Goal: Task Accomplishment & Management: Manage account settings

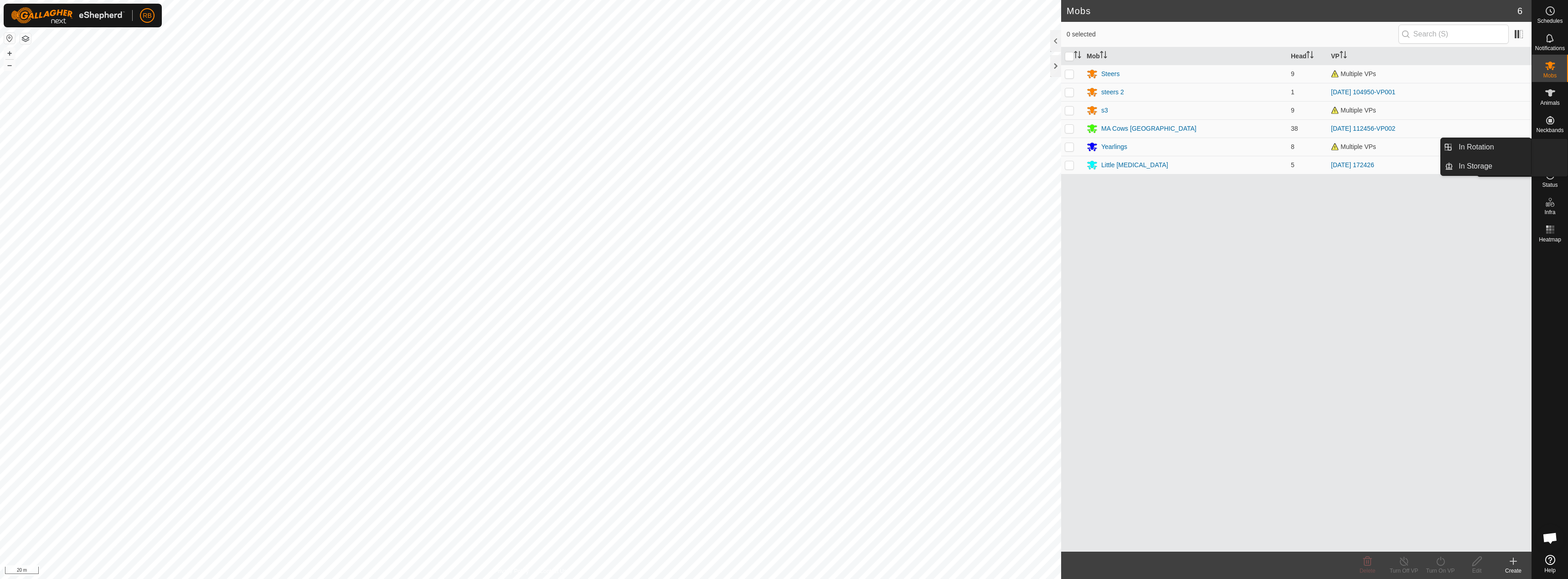
click at [1552, 151] on icon at bounding box center [1550, 147] width 8 height 8
click at [1481, 144] on link "In Rotation" at bounding box center [1492, 147] width 78 height 18
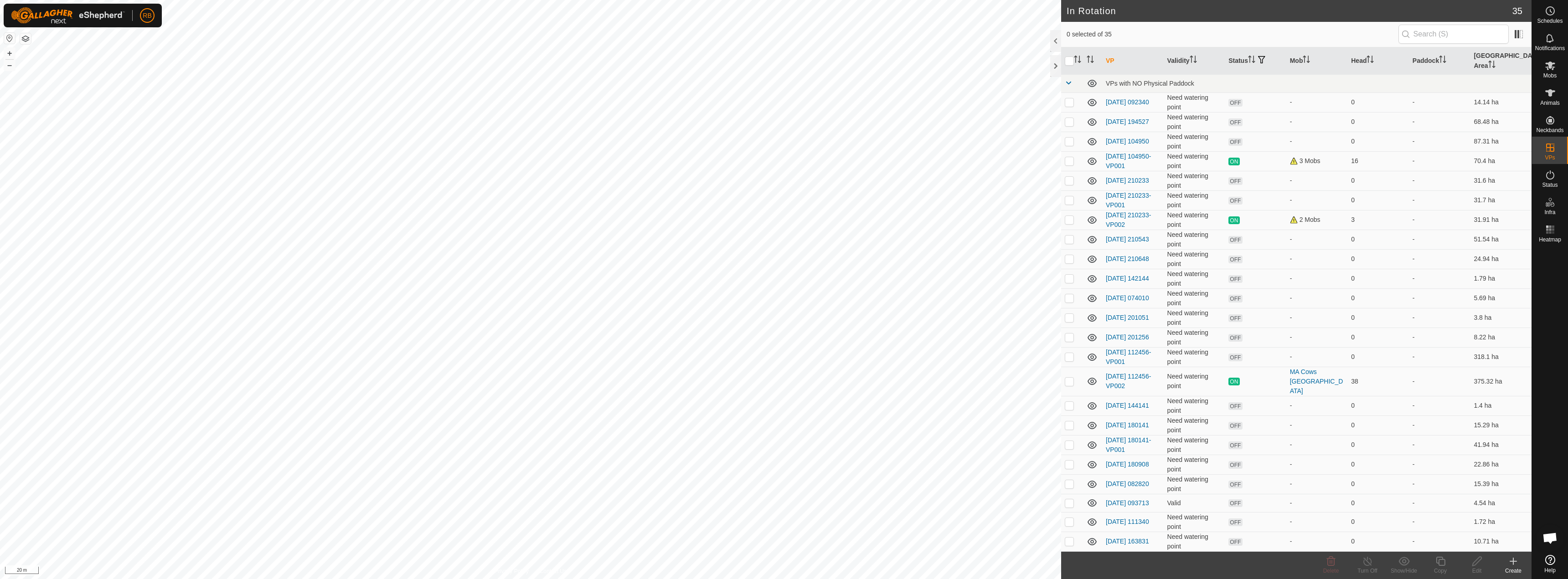
scroll to position [217, 0]
click at [1068, 516] on p-checkbox at bounding box center [1069, 519] width 9 height 7
checkbox input "true"
click at [1438, 568] on div "Copy" at bounding box center [1440, 570] width 37 height 8
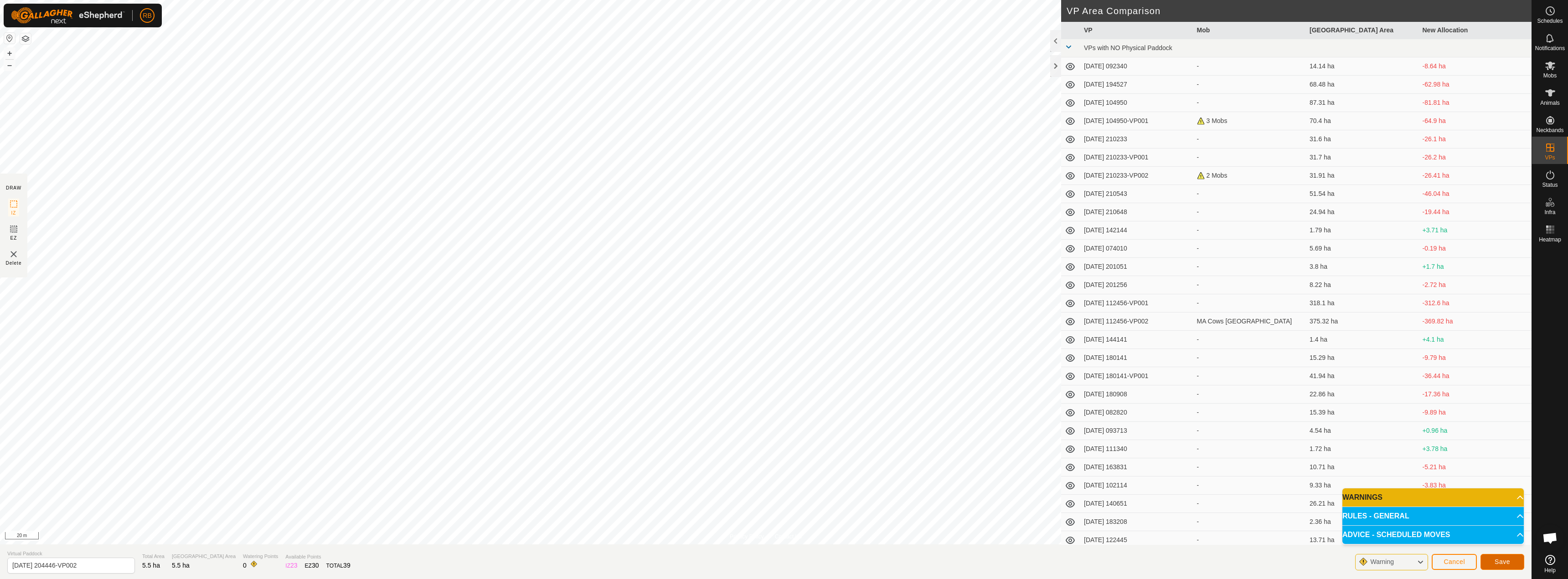
click at [1488, 565] on button "Save" at bounding box center [1502, 562] width 44 height 16
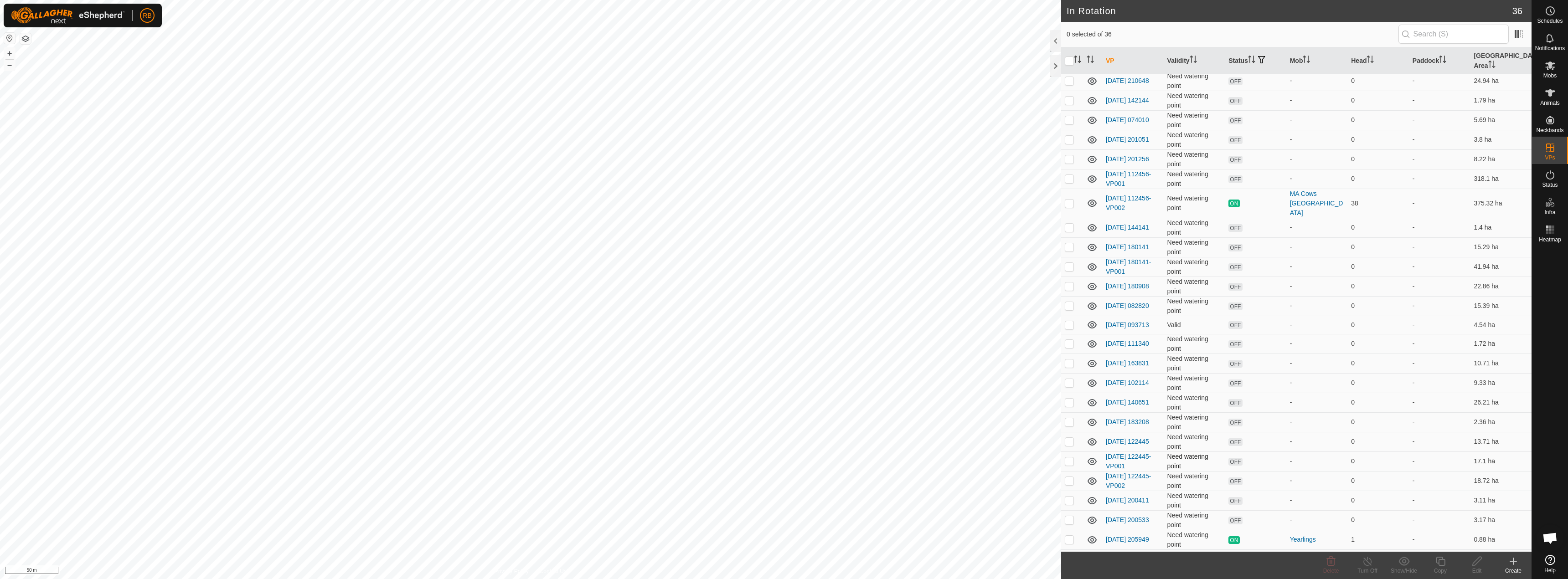
scroll to position [237, 0]
click at [1300, 467] on div "RB Schedules Notifications Mobs Animals Neckbands VPs Status Infra Heatmap Help…" at bounding box center [784, 290] width 1568 height 579
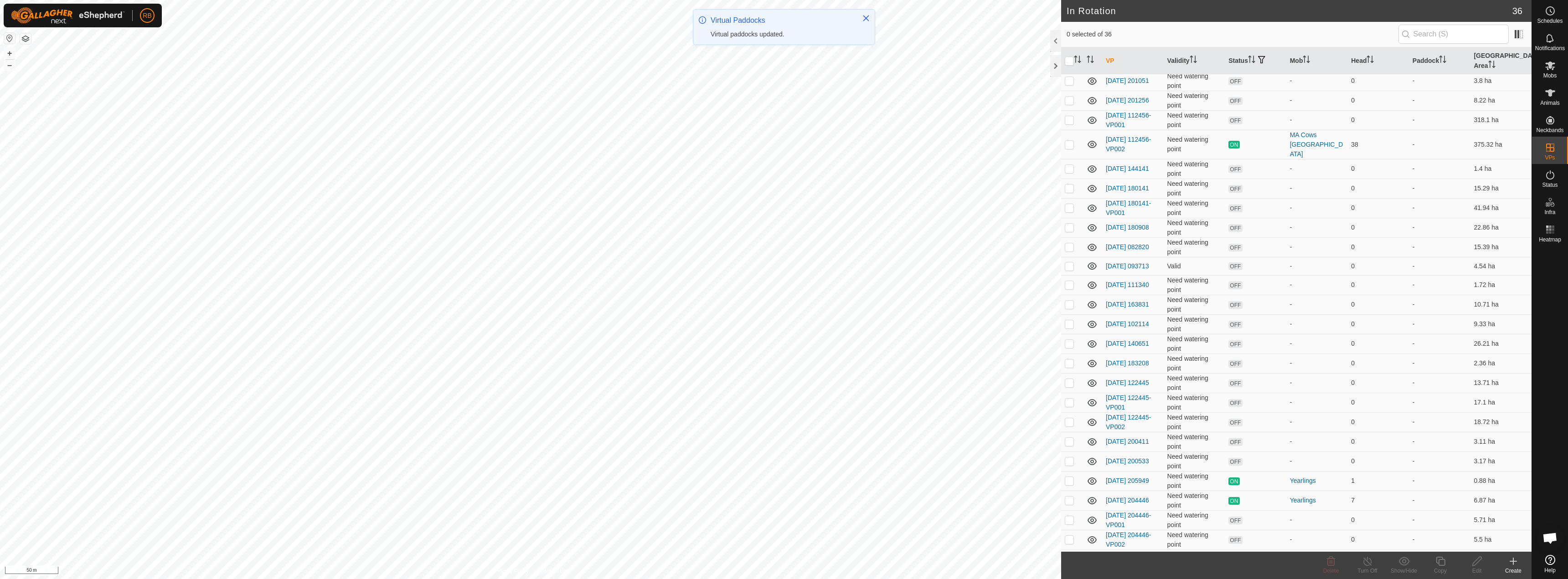
scroll to position [0, 0]
checkbox input "true"
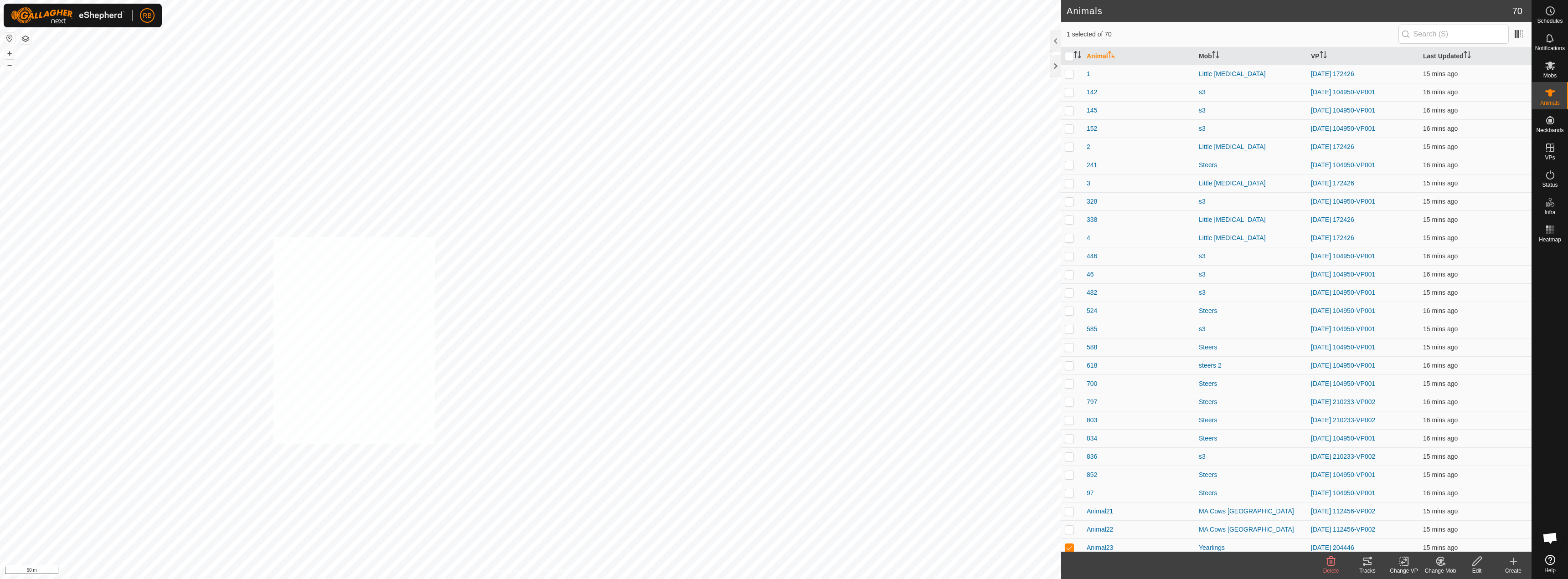
checkbox input "true"
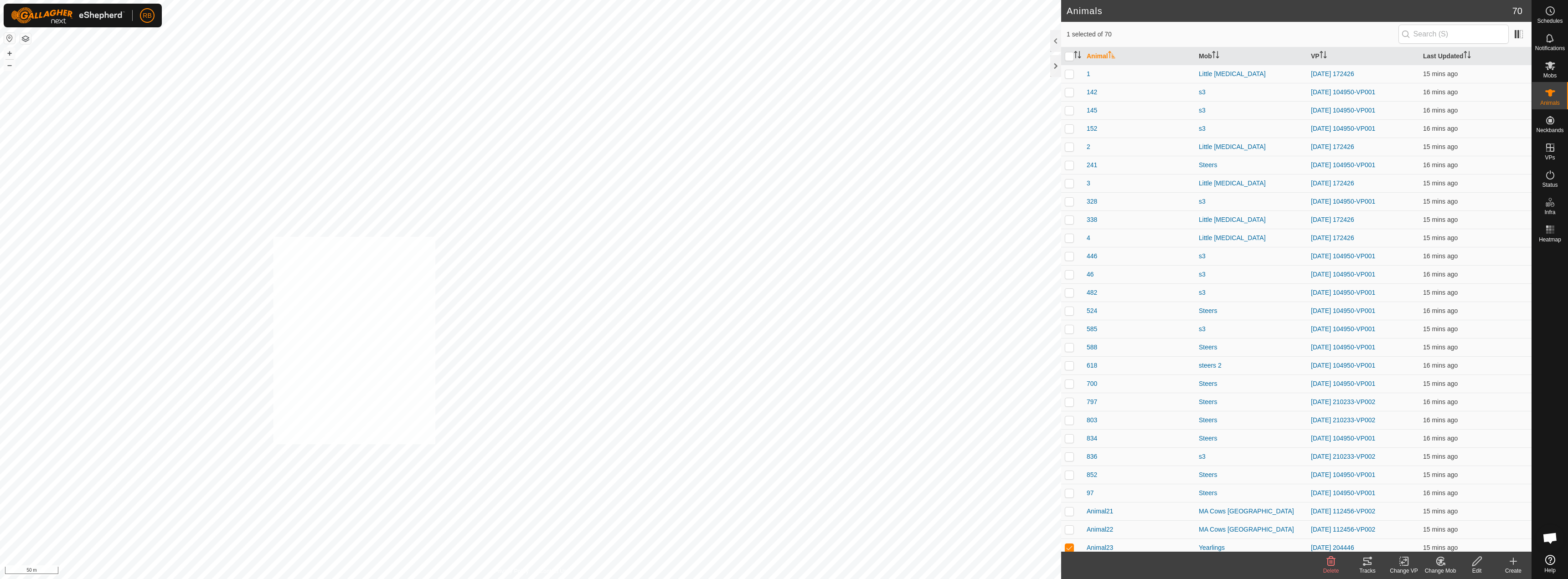
checkbox input "true"
click at [1408, 564] on icon at bounding box center [1405, 561] width 4 height 8
click at [1428, 520] on link "Choose VP..." at bounding box center [1431, 522] width 90 height 18
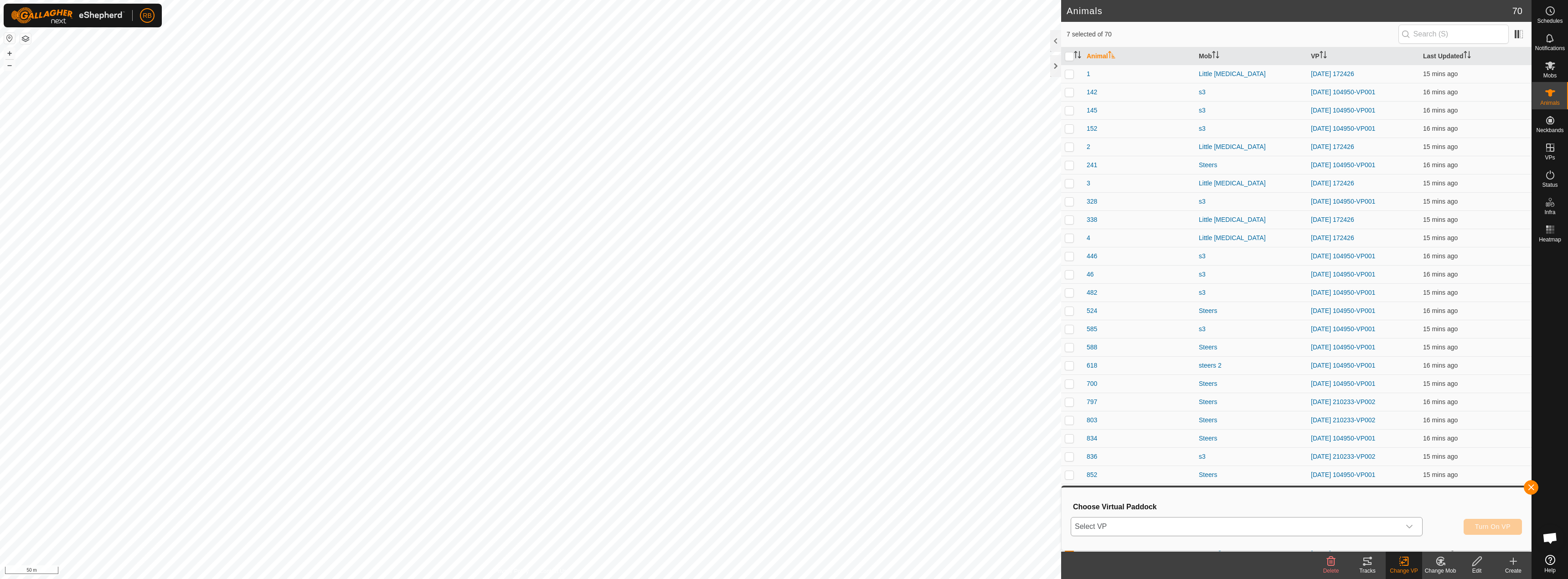
click at [1371, 522] on span "Select VP" at bounding box center [1236, 527] width 329 height 18
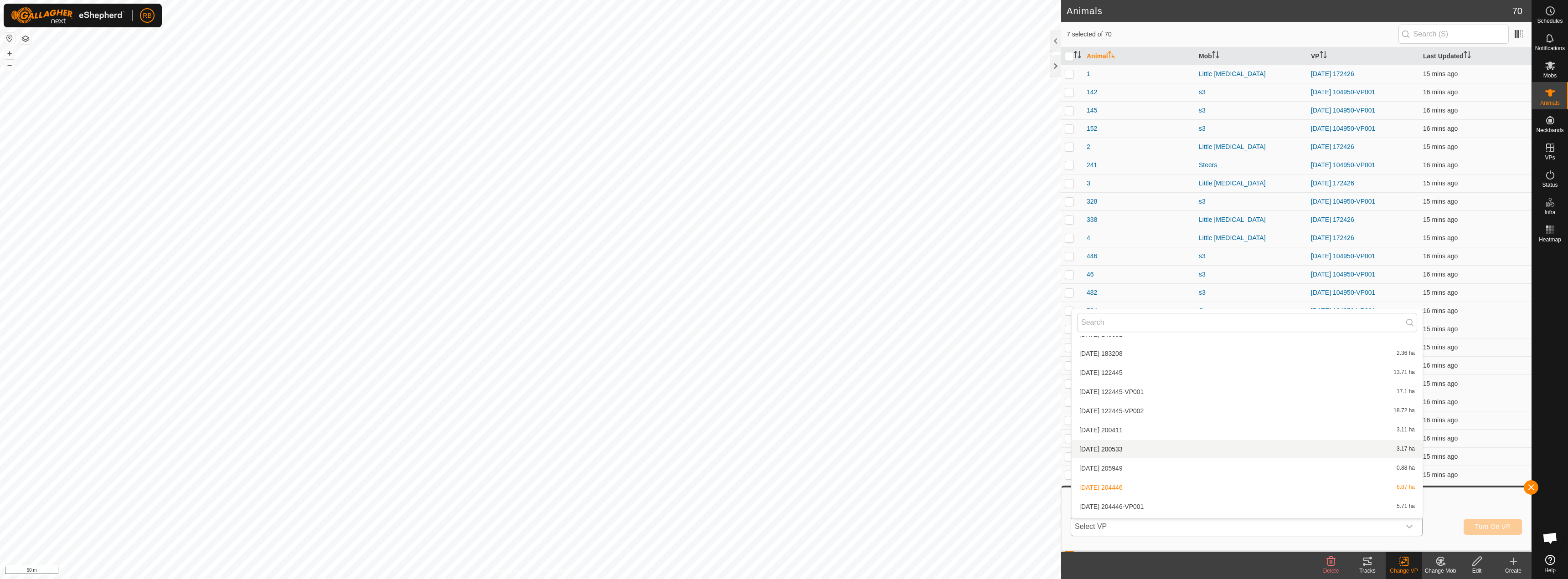
scroll to position [527, 0]
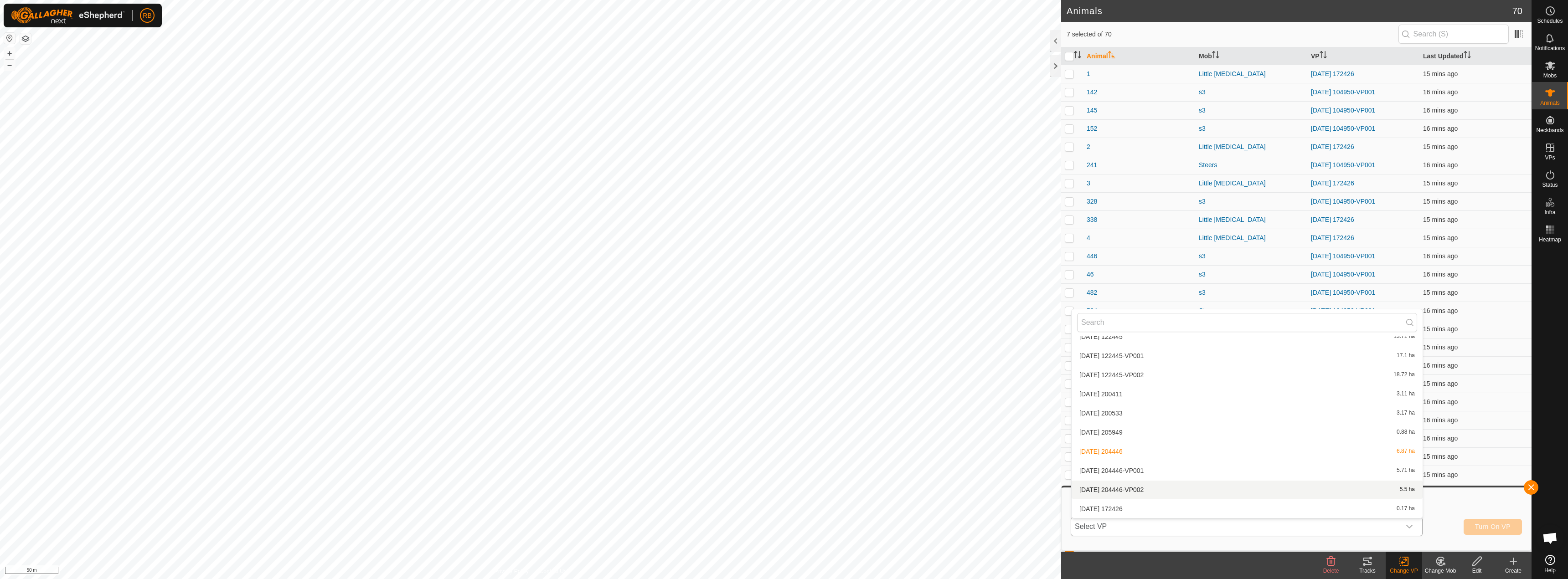
click at [1193, 487] on li "[DATE] 204446-VP002 5.5 ha" at bounding box center [1247, 490] width 351 height 18
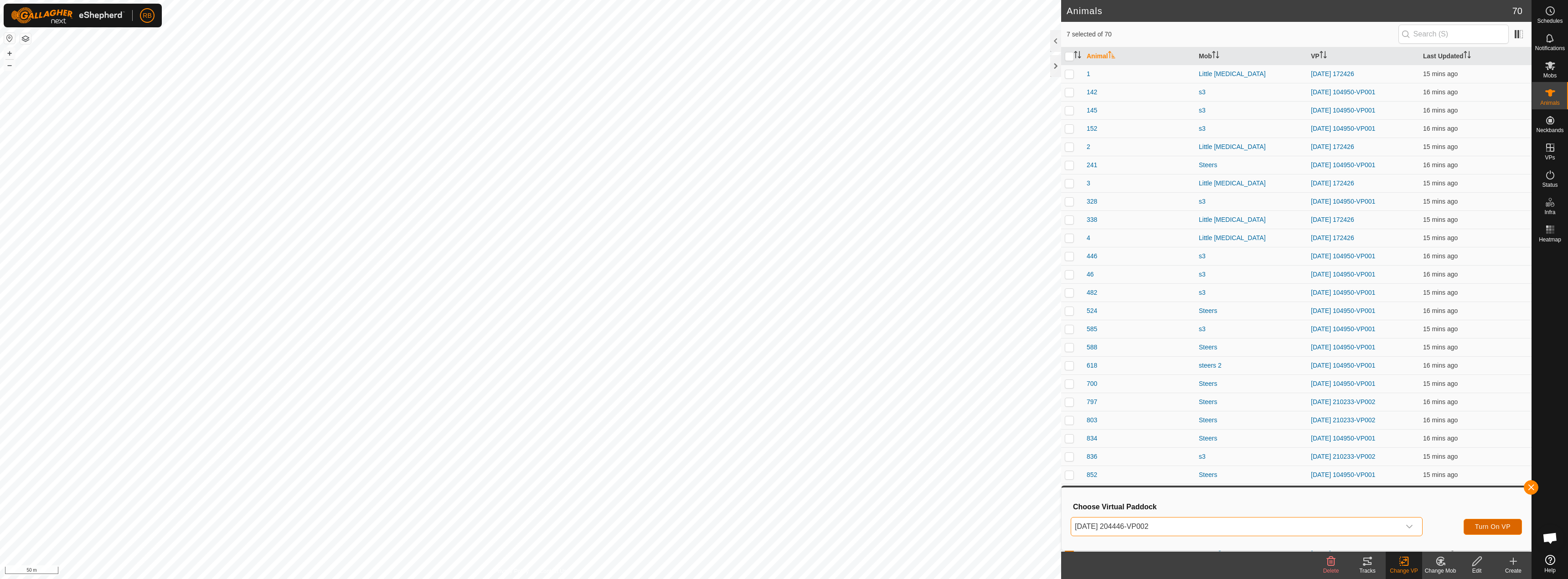
click at [1495, 530] on span "Turn On VP" at bounding box center [1493, 527] width 35 height 7
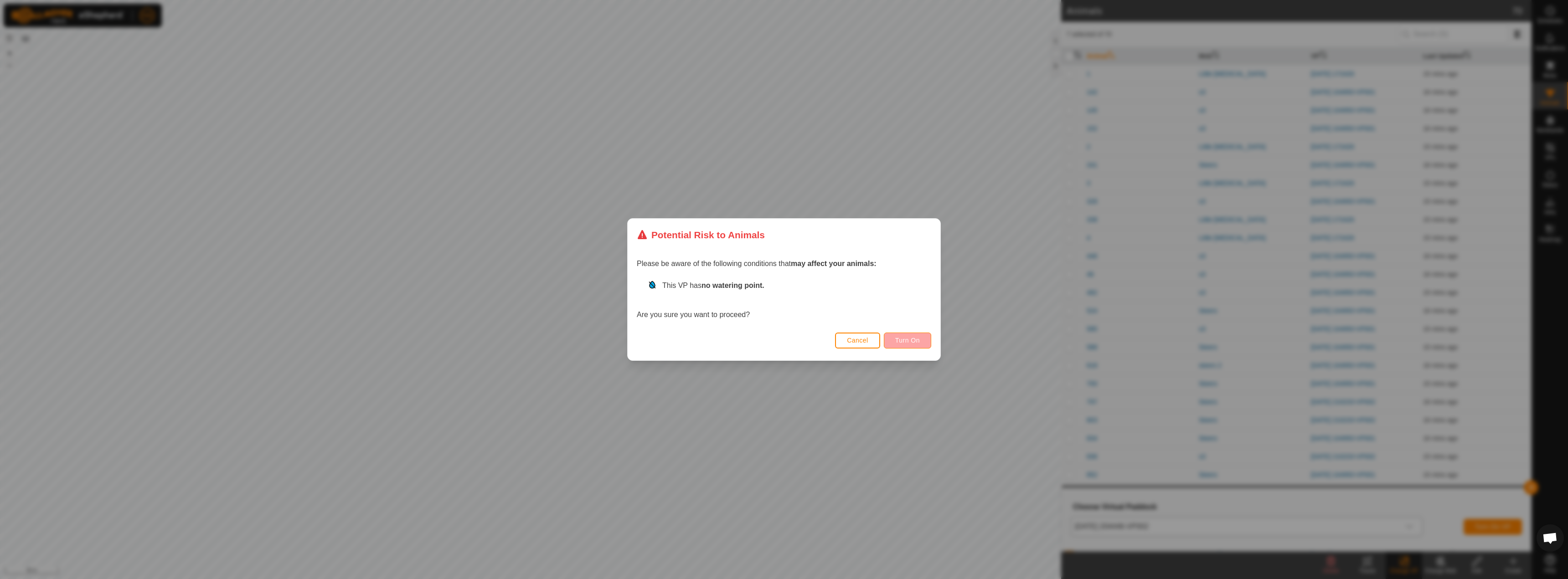
drag, startPoint x: 923, startPoint y: 331, endPoint x: 916, endPoint y: 338, distance: 9.9
click at [922, 333] on div "Cancel Turn On" at bounding box center [784, 344] width 313 height 31
click at [916, 338] on span "Turn On" at bounding box center [908, 340] width 24 height 7
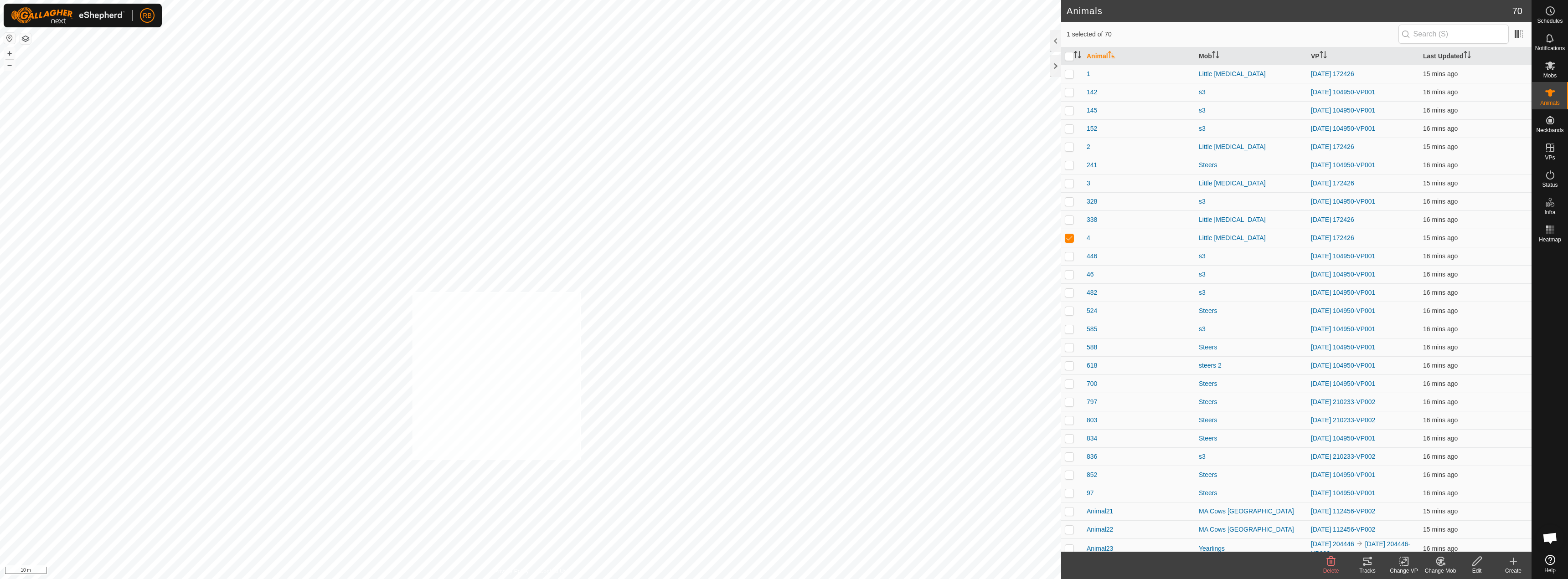
checkbox input "true"
click at [1373, 563] on tracks-svg-icon at bounding box center [1368, 561] width 37 height 11
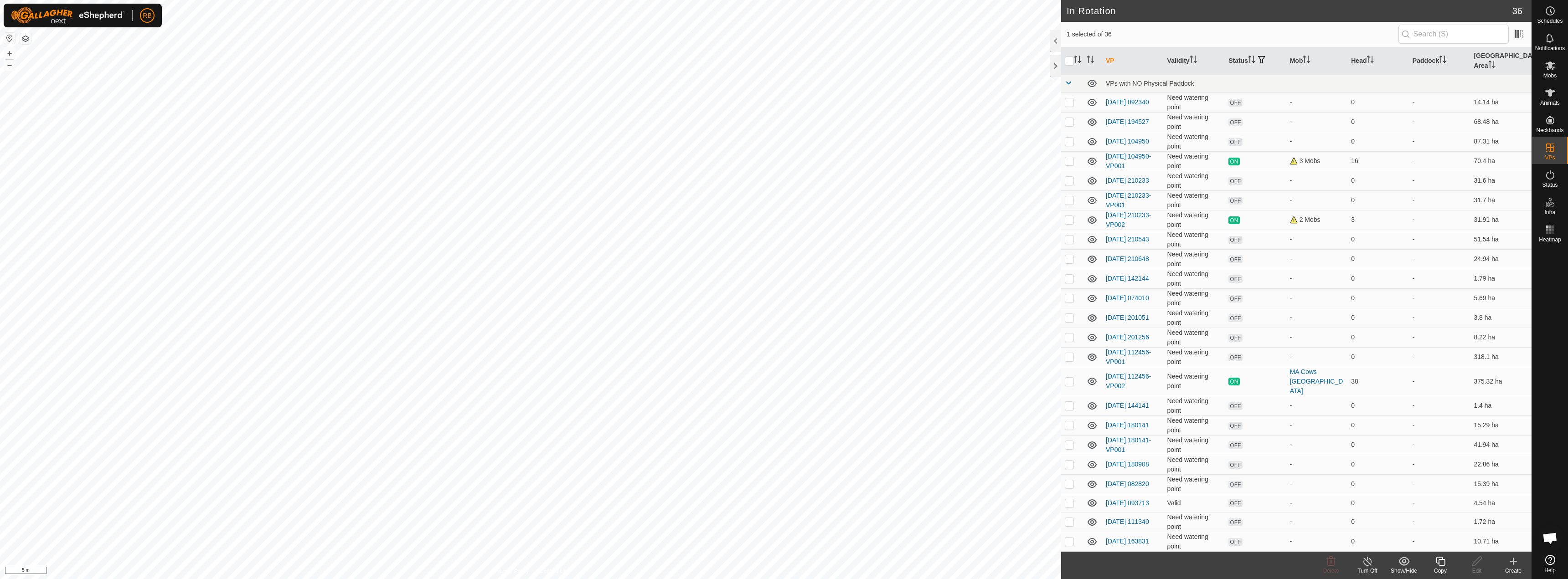
click at [1439, 567] on div "Copy" at bounding box center [1440, 570] width 37 height 8
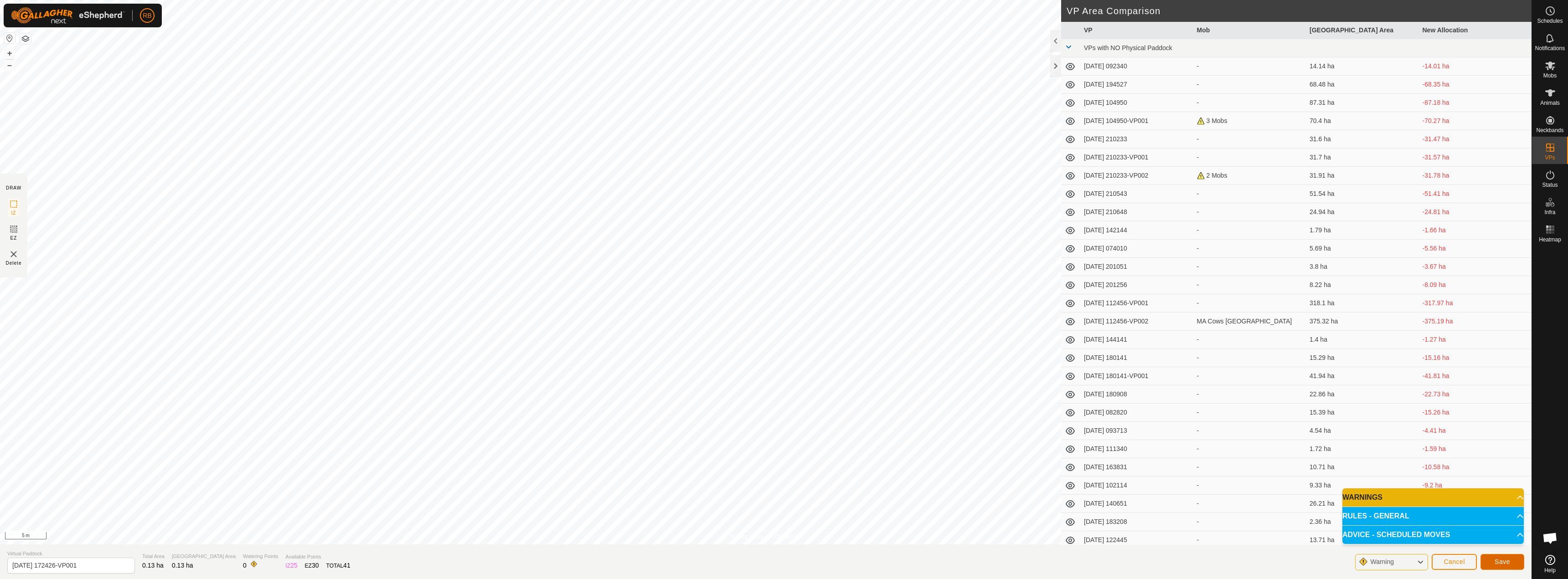
click at [1497, 565] on button "Save" at bounding box center [1502, 562] width 44 height 16
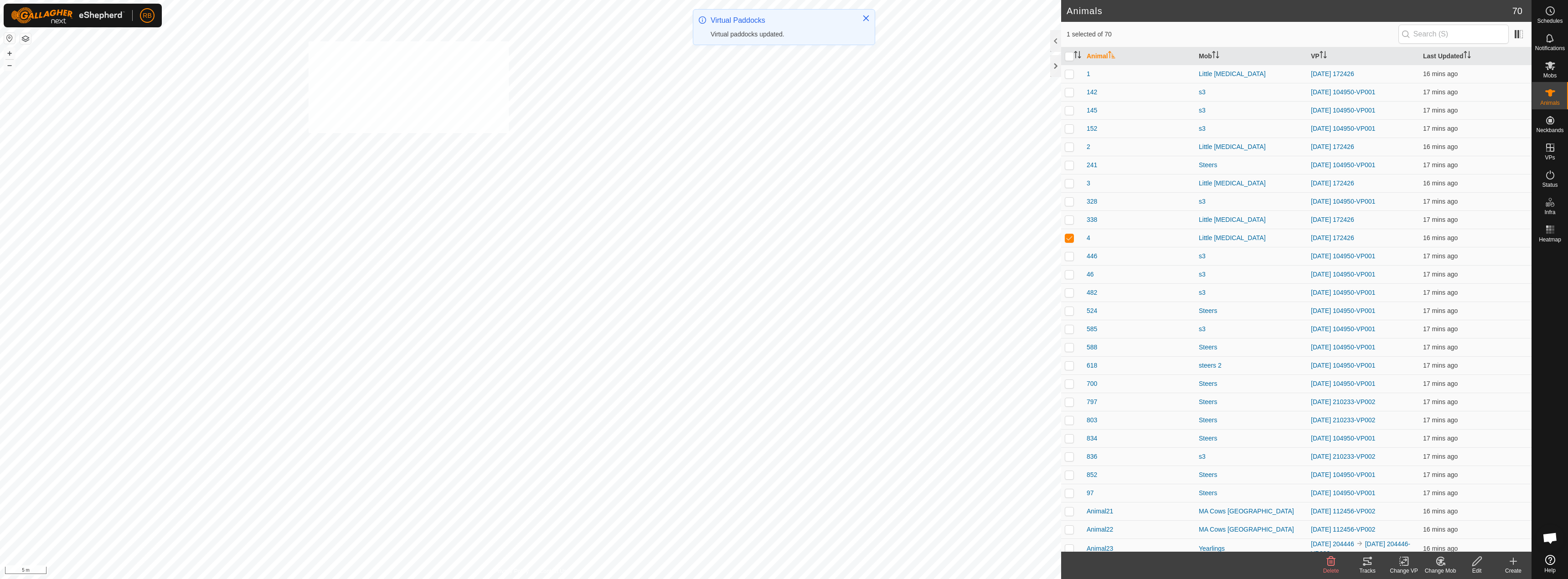
checkbox input "true"
click at [1408, 565] on icon at bounding box center [1405, 561] width 4 height 8
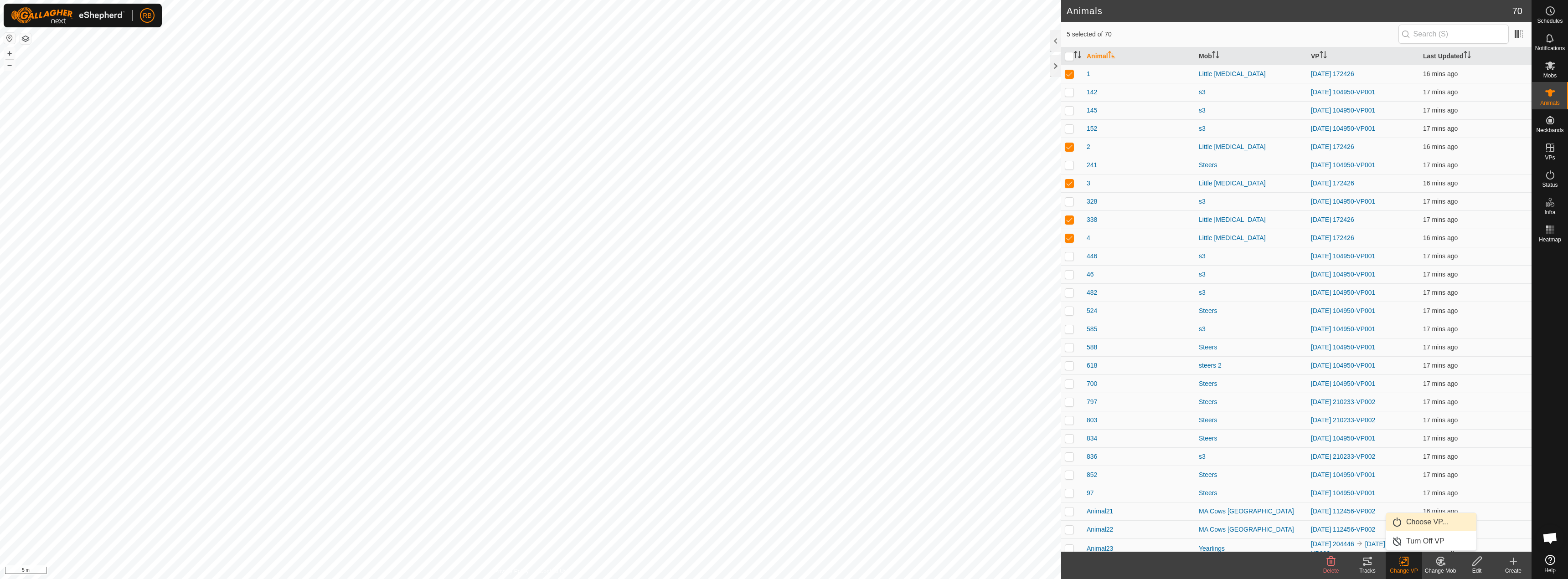
click at [1420, 525] on link "Choose VP..." at bounding box center [1431, 522] width 90 height 18
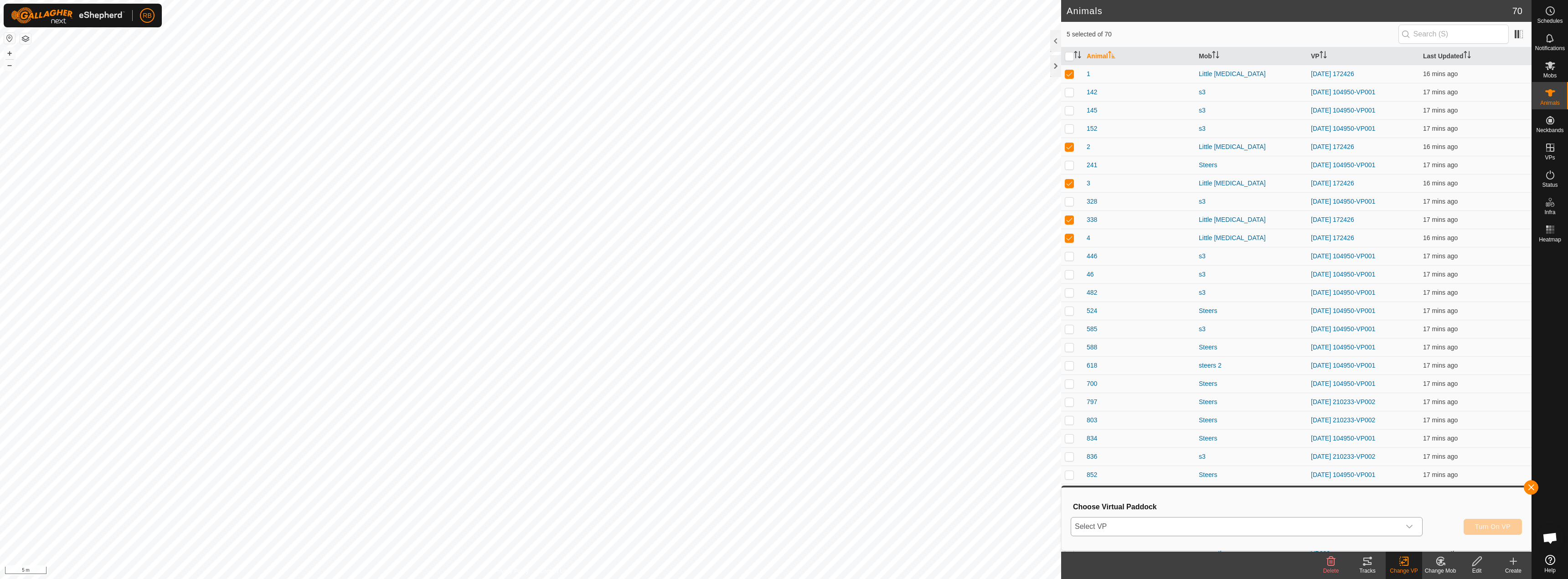
click at [1260, 527] on span "Select VP" at bounding box center [1236, 527] width 329 height 18
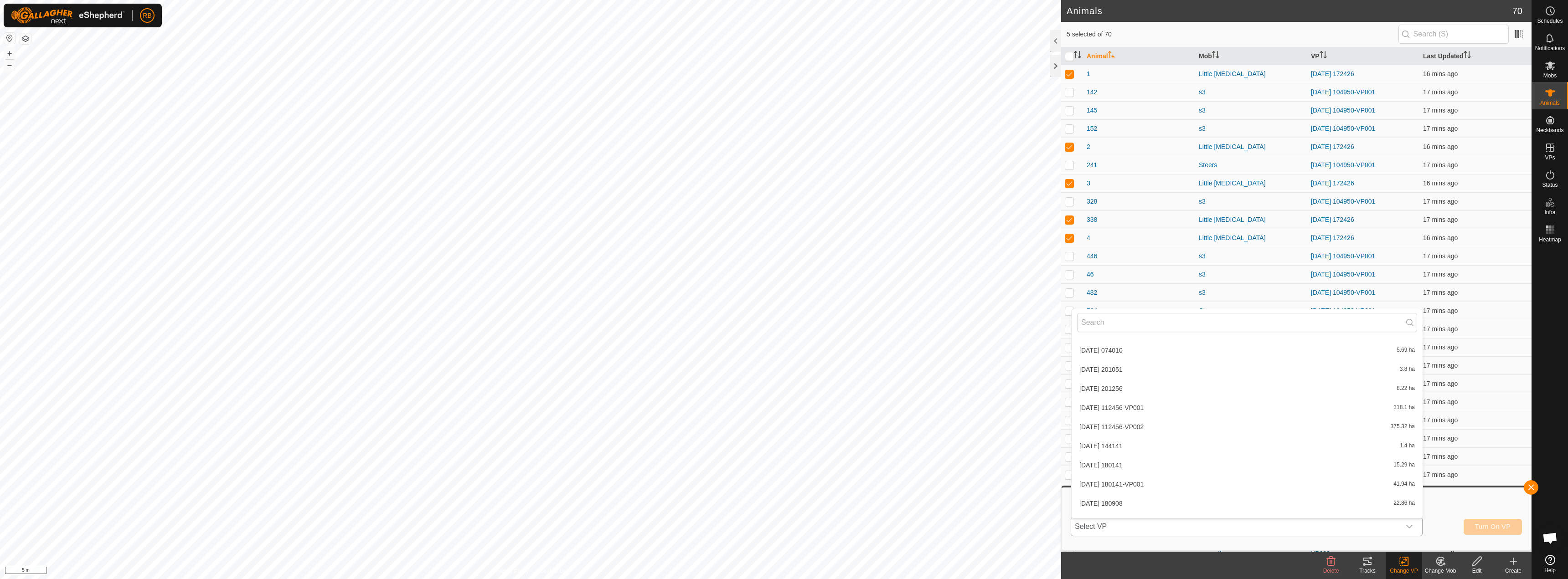
scroll to position [546, 0]
click at [1158, 511] on li "[DATE] 172426-VP001 0.13 ha" at bounding box center [1247, 508] width 351 height 18
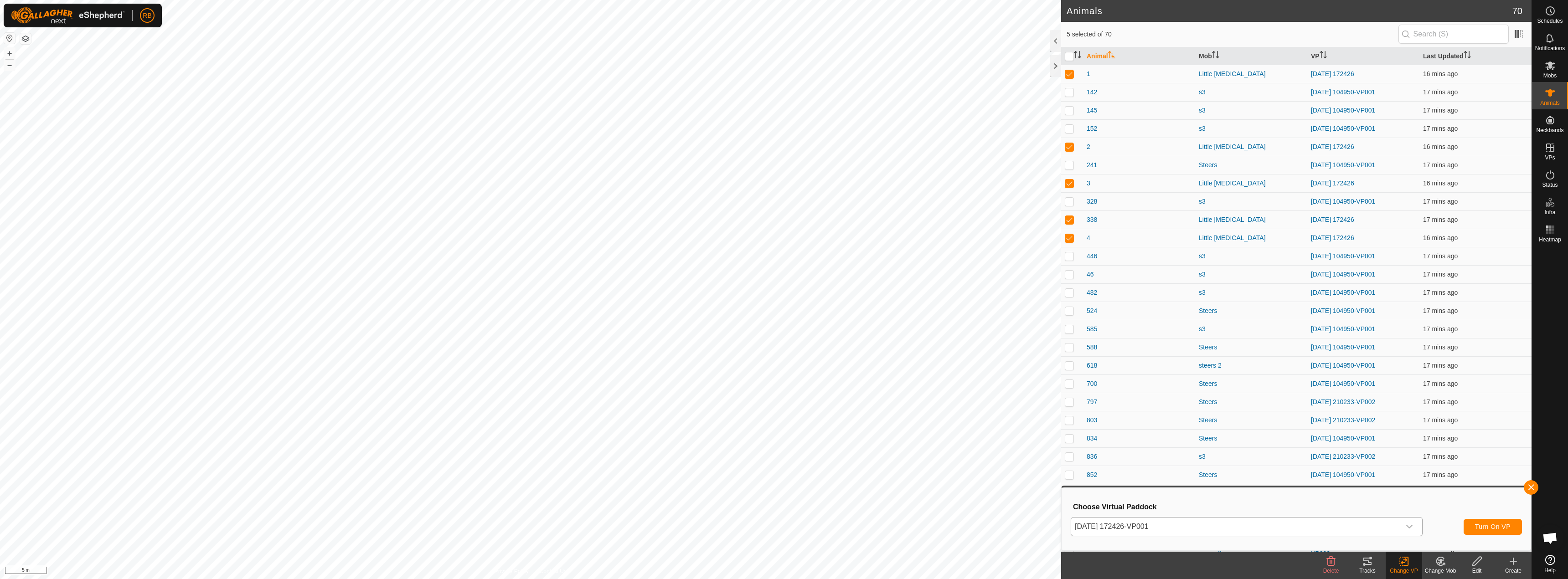
click at [1486, 516] on div "[DATE] 172426-VP001 Turn On VP" at bounding box center [1296, 527] width 451 height 22
click at [1478, 530] on span "Turn On VP" at bounding box center [1493, 527] width 35 height 7
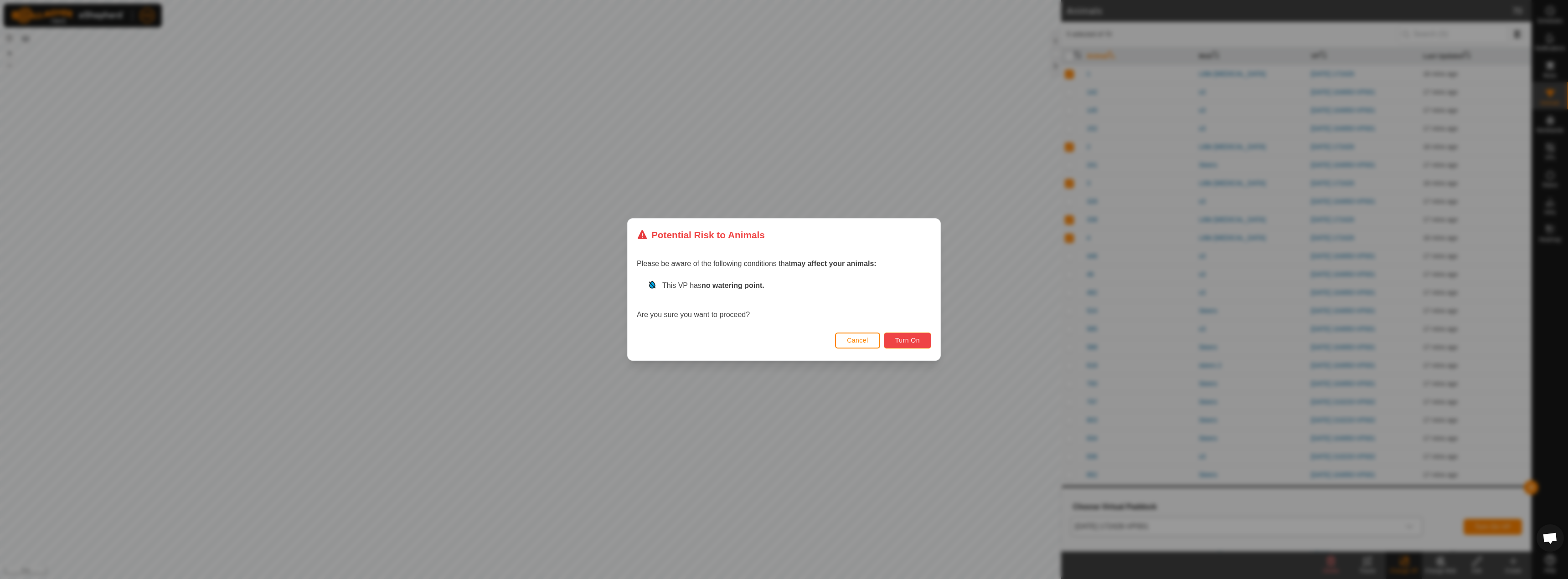
click at [907, 346] on button "Turn On" at bounding box center [908, 341] width 47 height 16
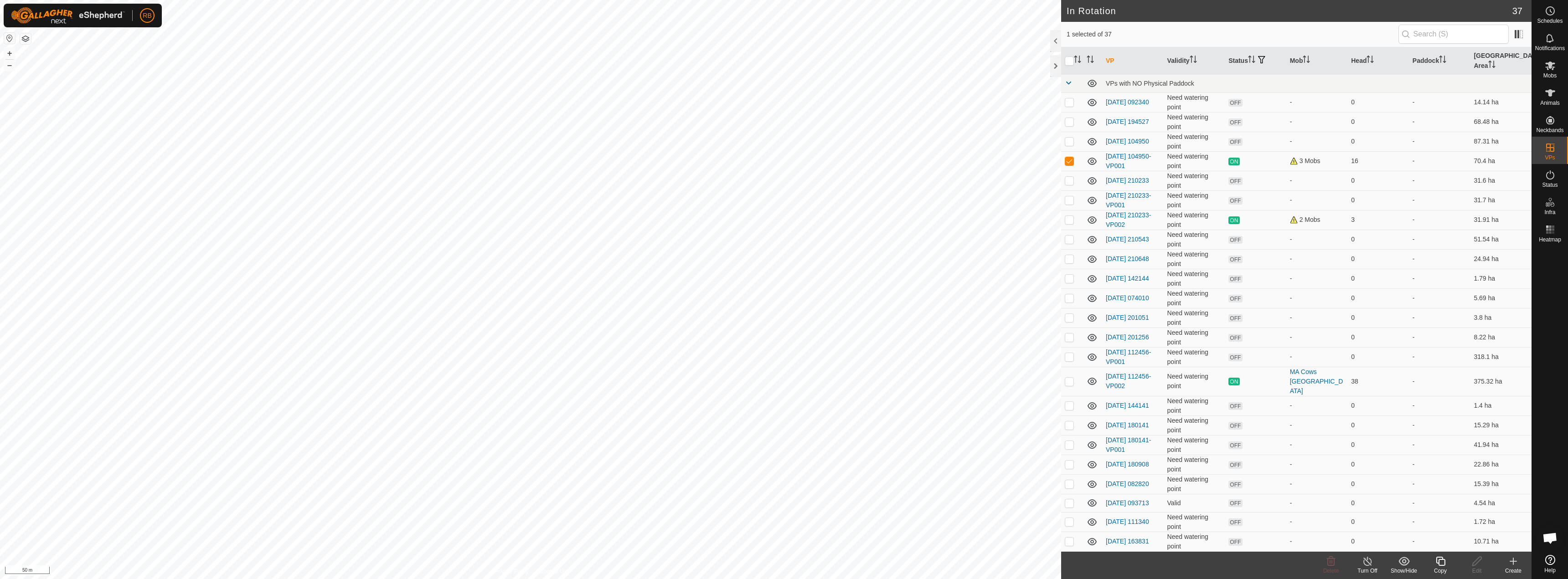
click at [1442, 564] on icon at bounding box center [1440, 561] width 12 height 11
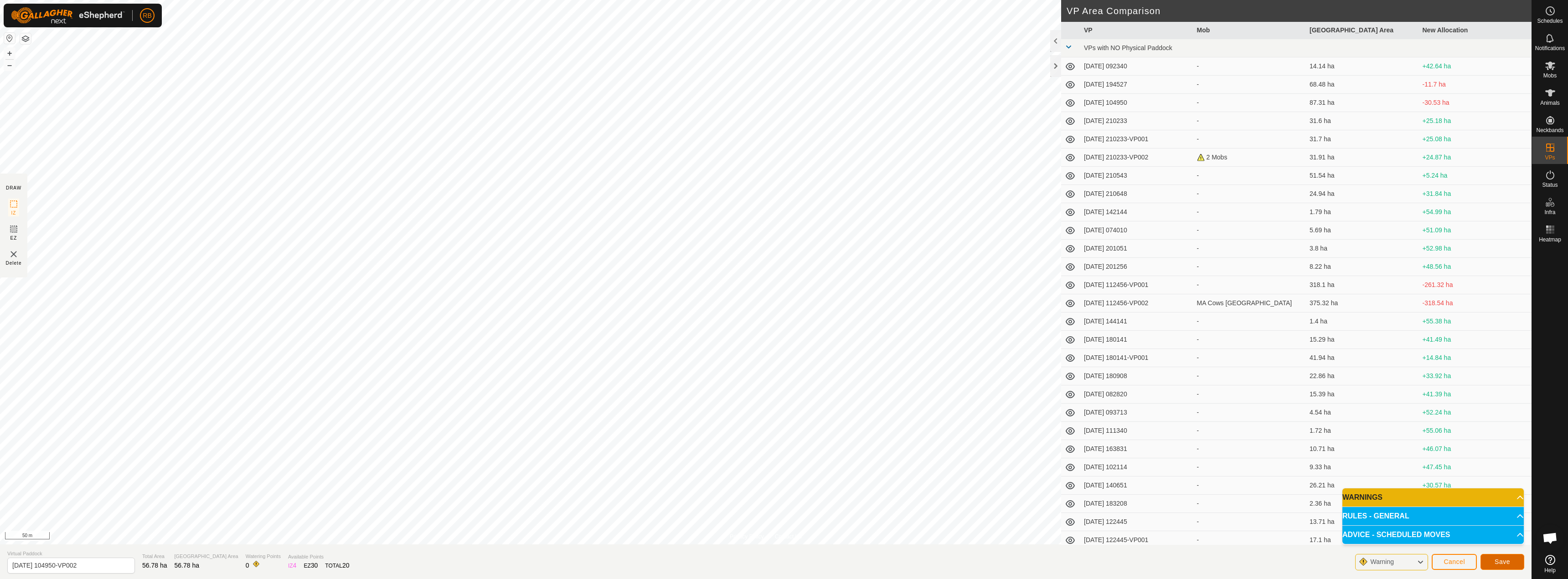
click at [1507, 566] on button "Save" at bounding box center [1502, 562] width 44 height 16
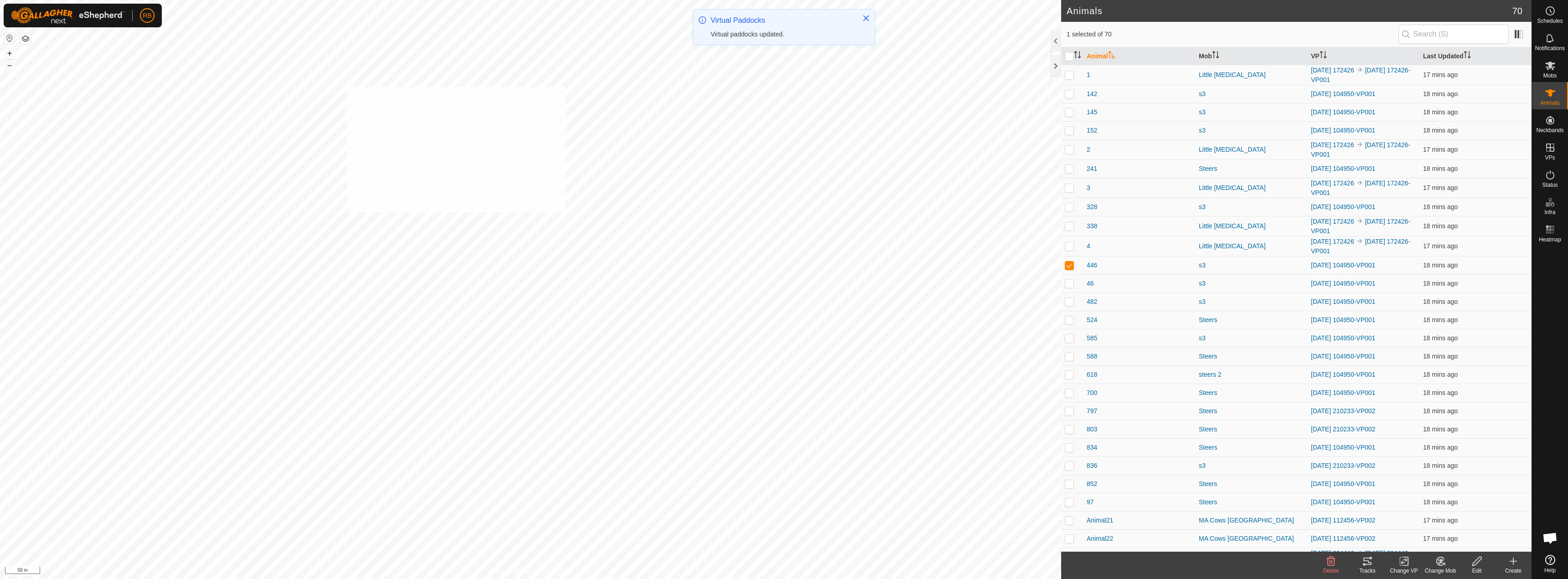
checkbox input "true"
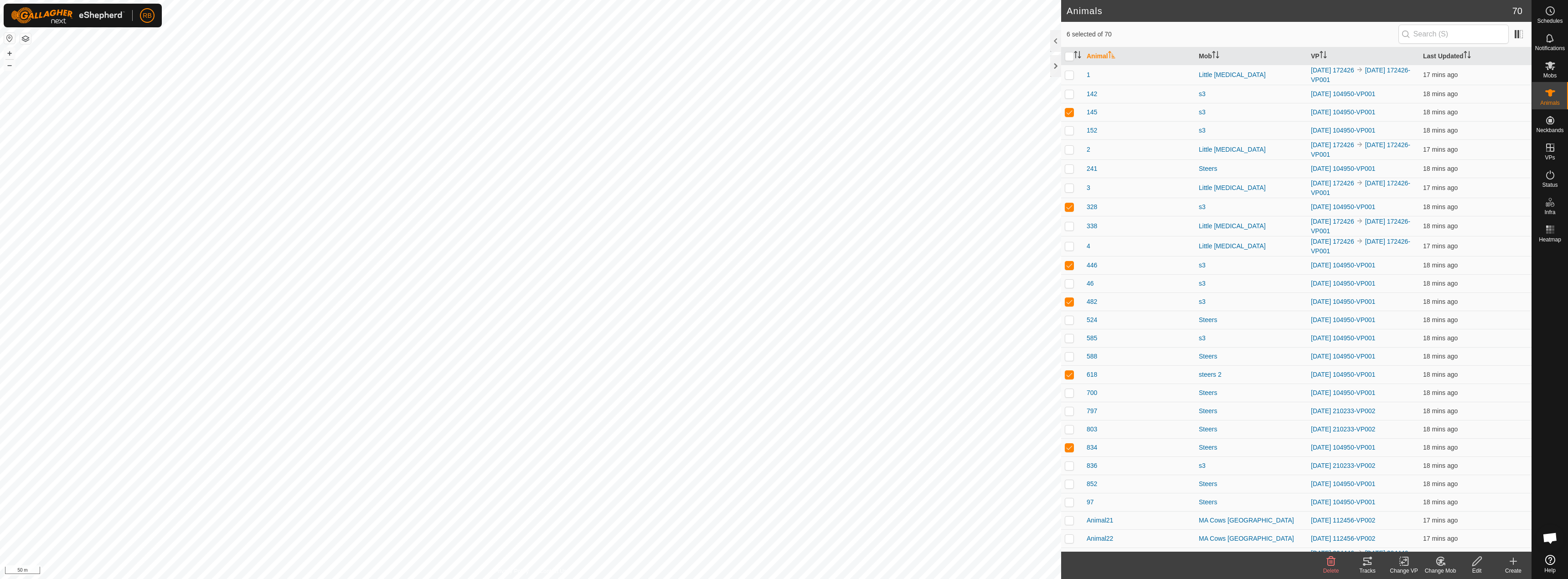
click at [1403, 569] on div "Change VP" at bounding box center [1404, 570] width 37 height 8
click at [1435, 523] on link "Choose VP..." at bounding box center [1431, 522] width 90 height 18
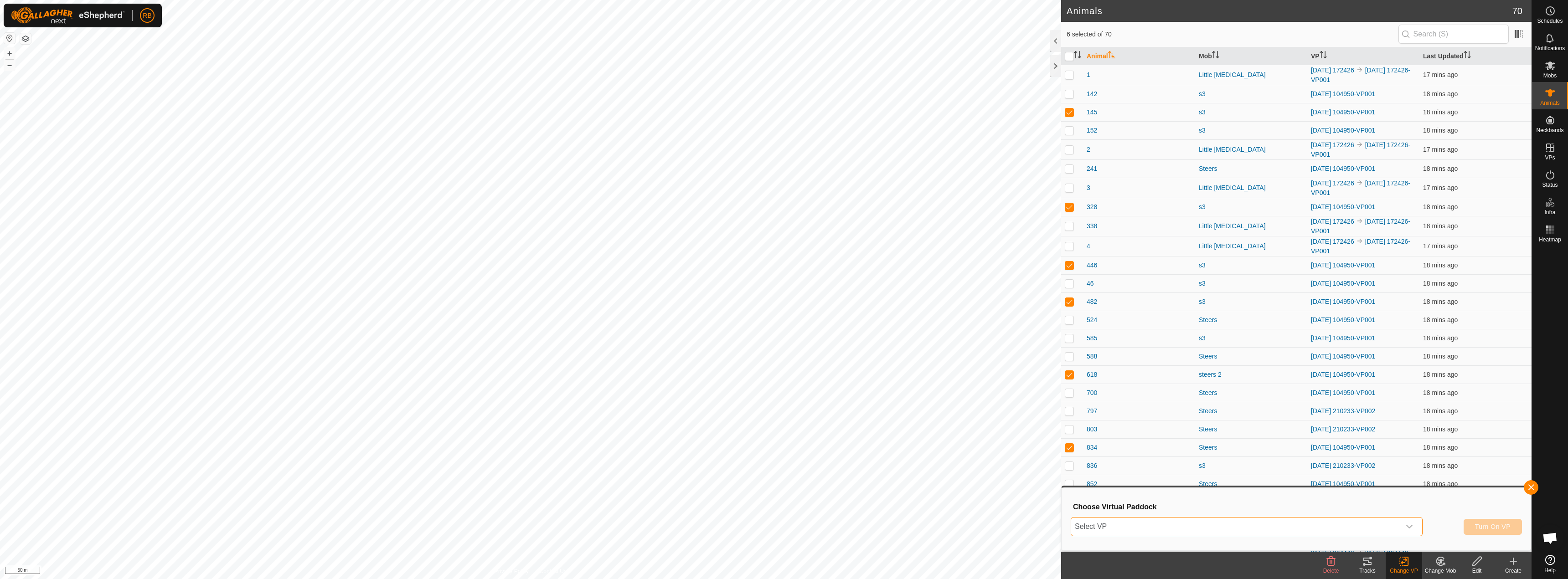
click at [1346, 529] on span "Select VP" at bounding box center [1236, 527] width 329 height 18
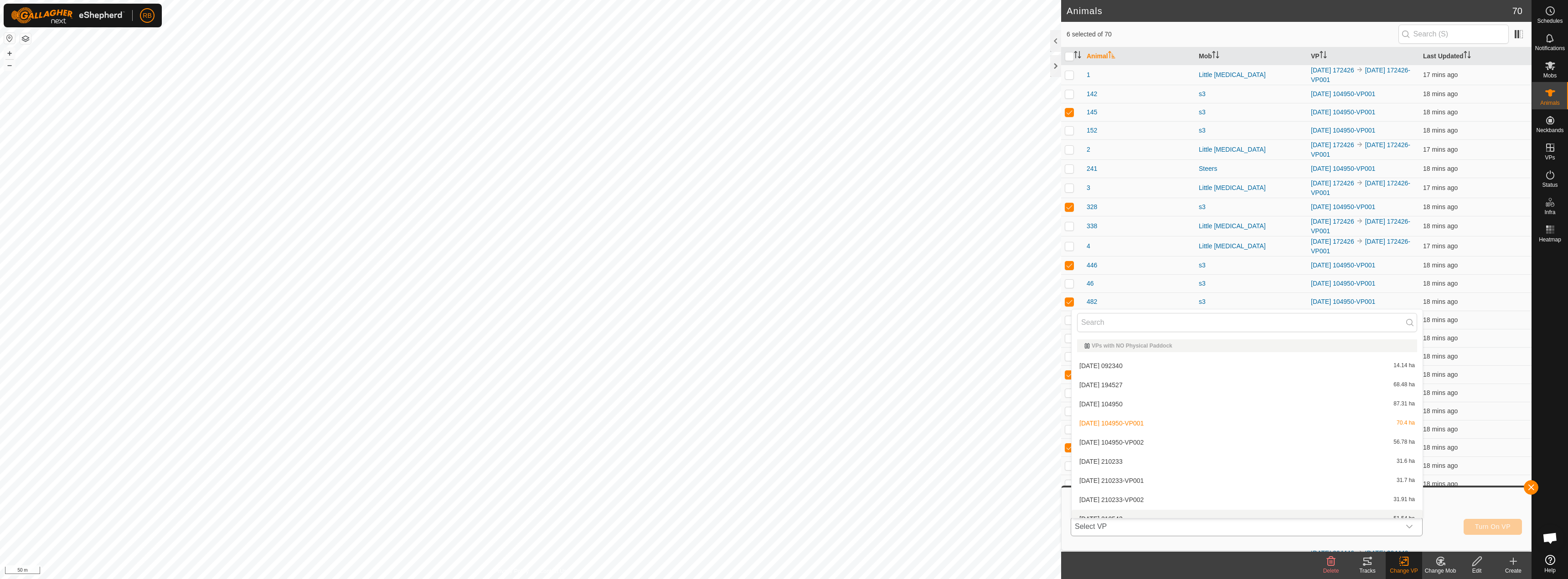
scroll to position [10, 0]
click at [1157, 432] on li "[DATE] 104950-VP002 56.78 ha" at bounding box center [1247, 432] width 351 height 18
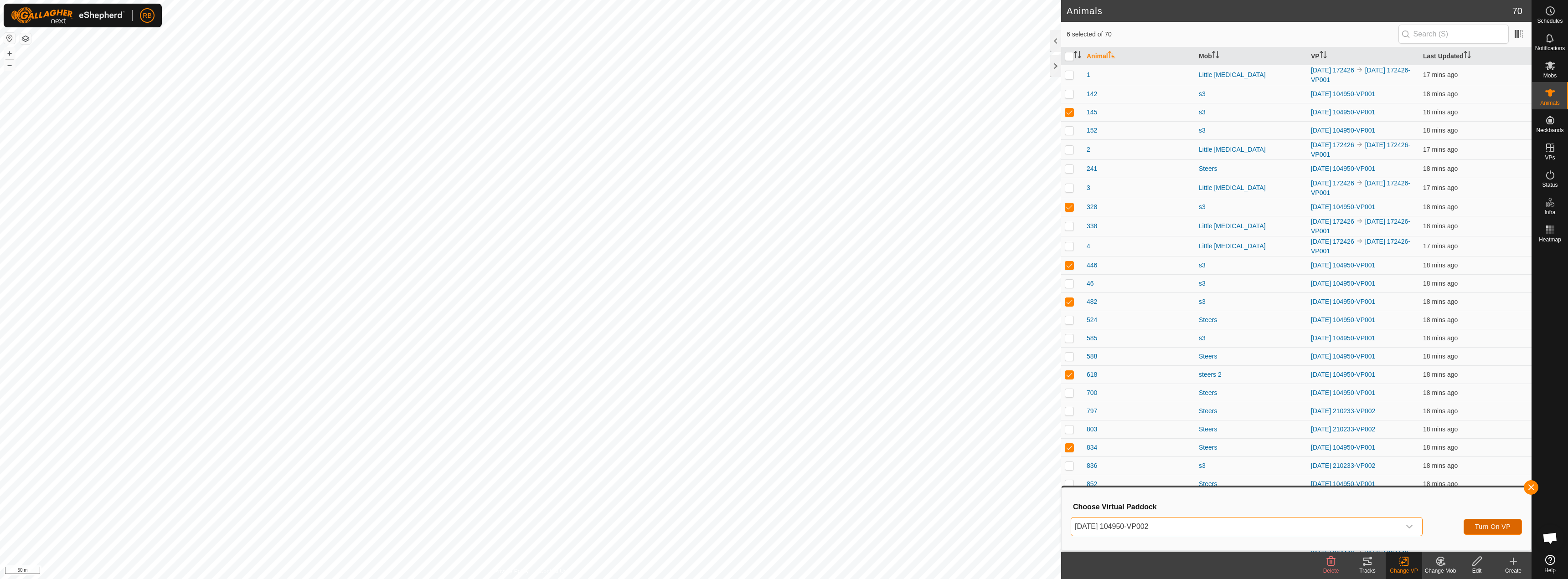
click at [1480, 530] on span "Turn On VP" at bounding box center [1493, 527] width 35 height 7
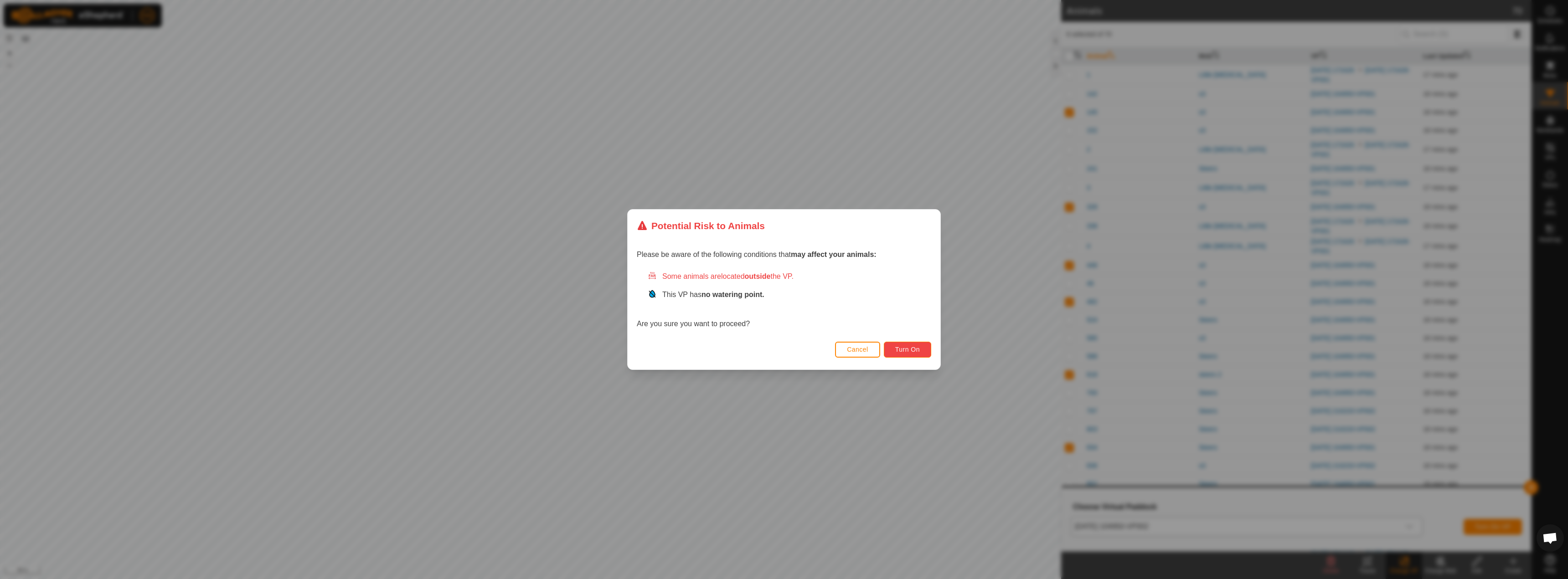
click at [903, 353] on button "Turn On" at bounding box center [908, 350] width 47 height 16
